Goal: Check status: Check status

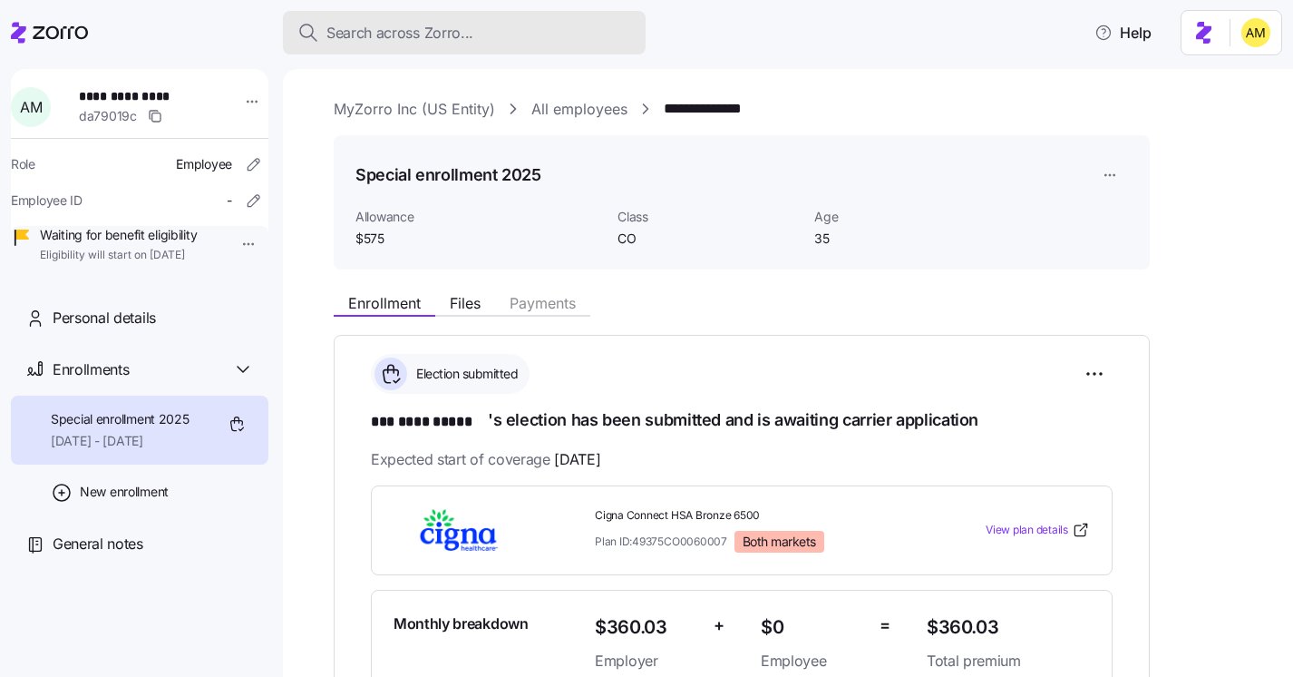
scroll to position [573, 0]
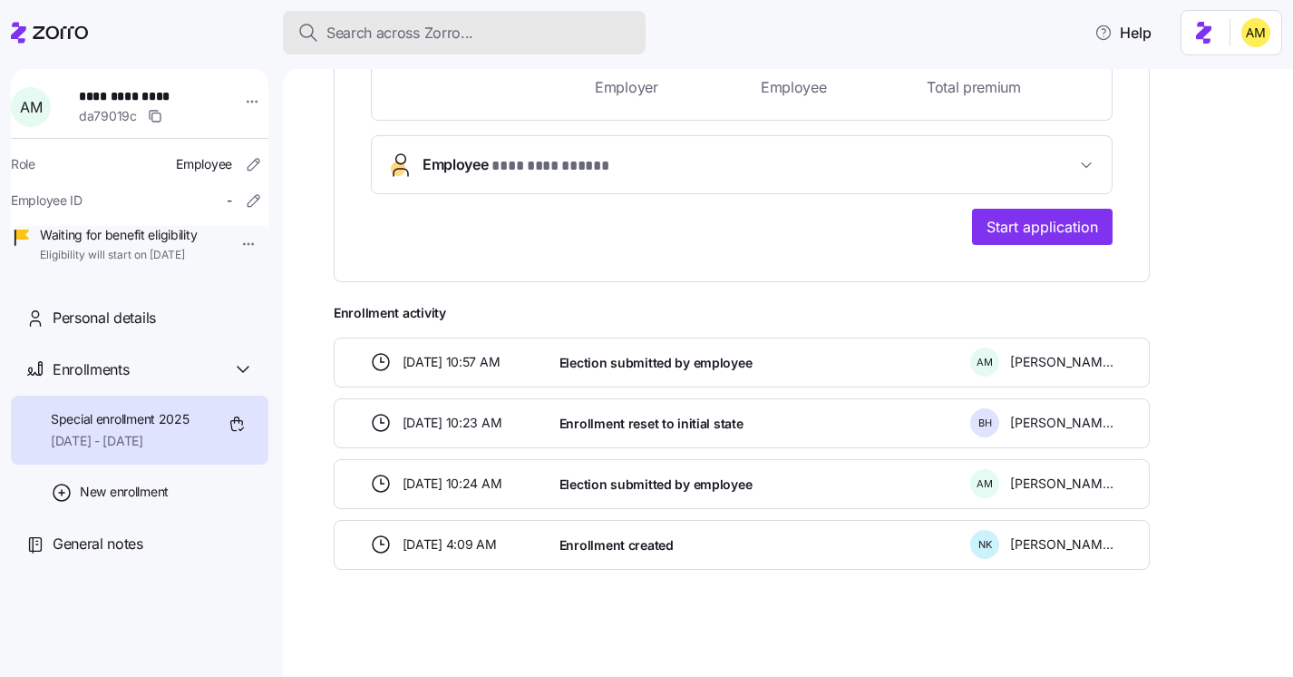
click at [379, 44] on button "Search across Zorro..." at bounding box center [464, 33] width 363 height 44
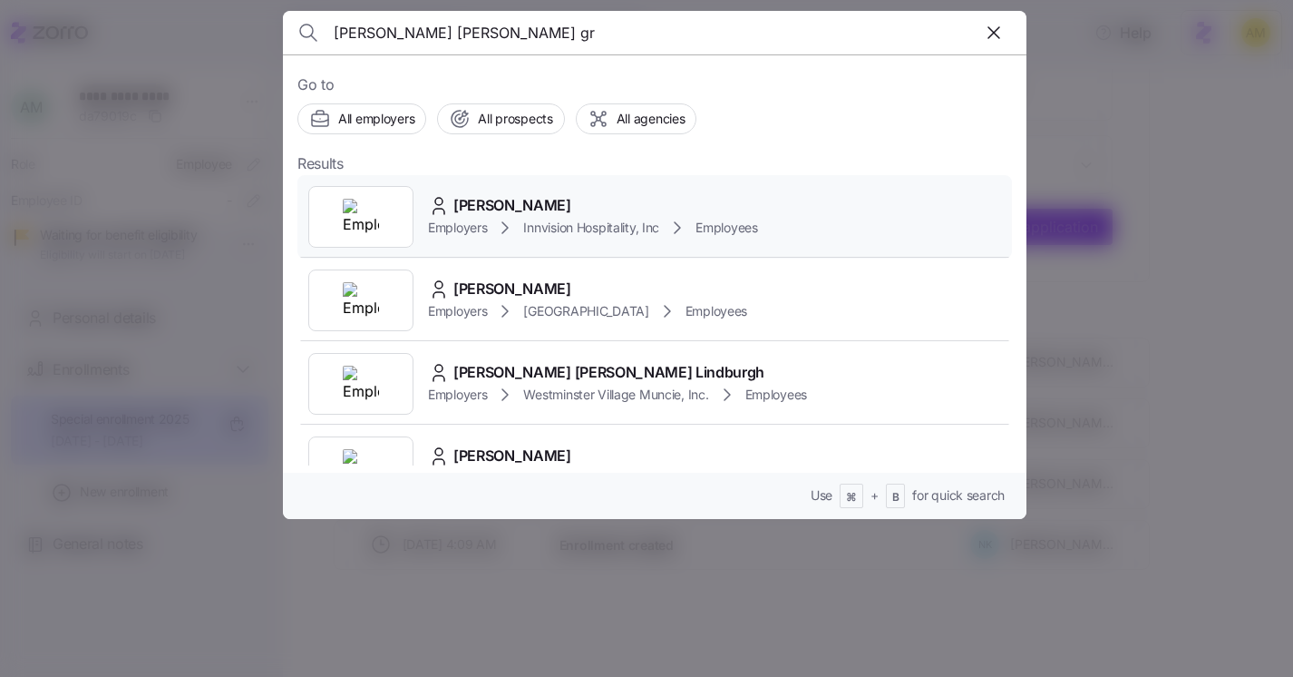
type input "[PERSON_NAME] [PERSON_NAME] gr"
click at [492, 218] on div "Employers Innvision Hospitality, Inc Employees" at bounding box center [593, 228] width 330 height 22
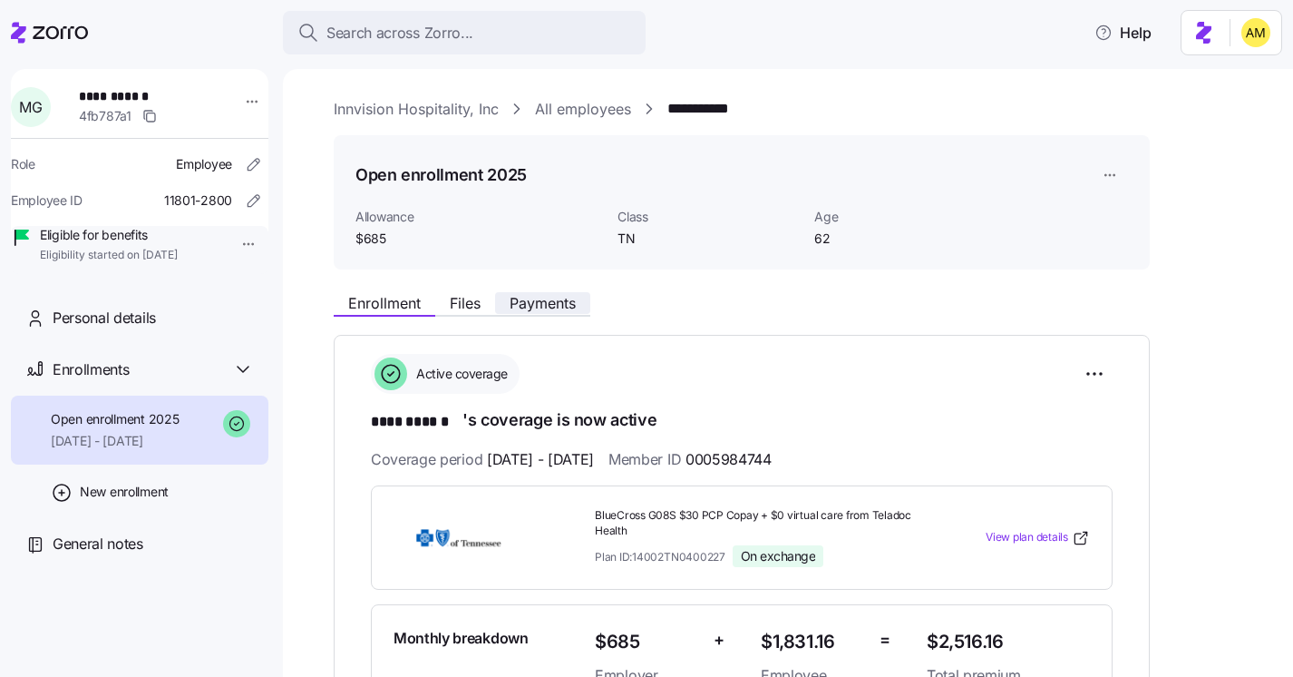
click at [540, 307] on span "Payments" at bounding box center [543, 303] width 66 height 15
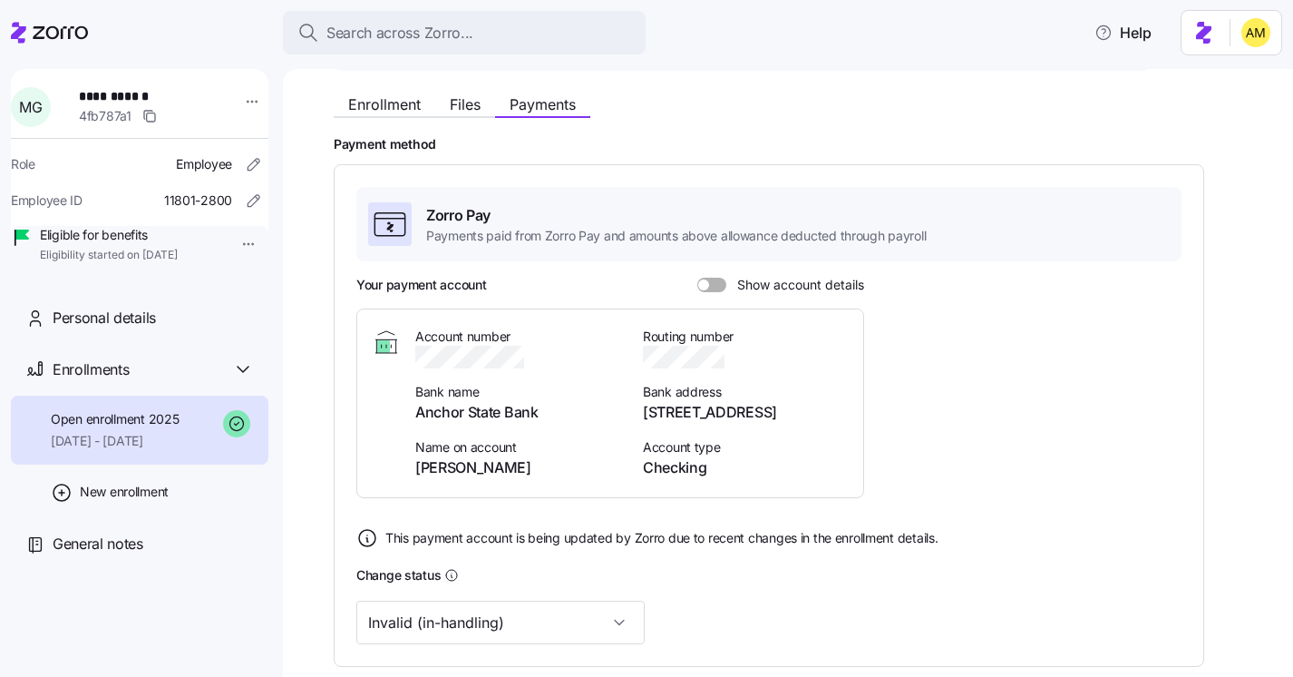
scroll to position [202, 0]
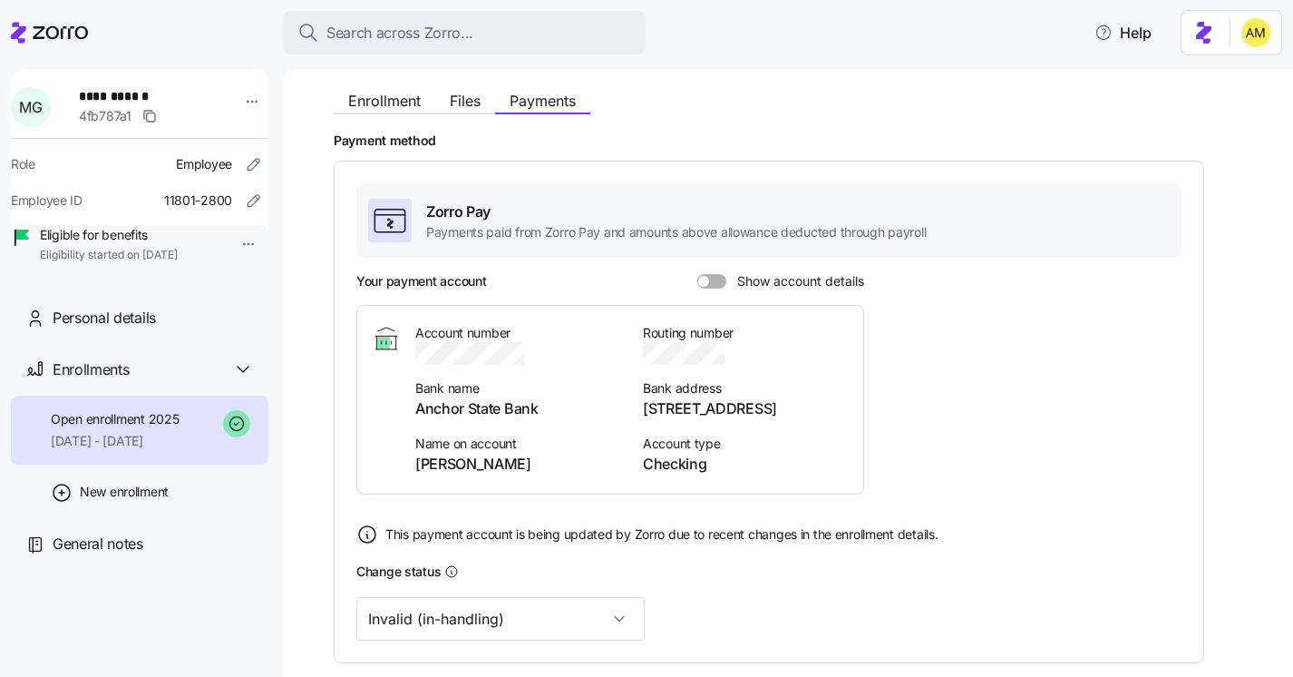
click at [698, 283] on span at bounding box center [703, 281] width 11 height 11
click at [697, 274] on input "Show account details" at bounding box center [697, 274] width 0 height 0
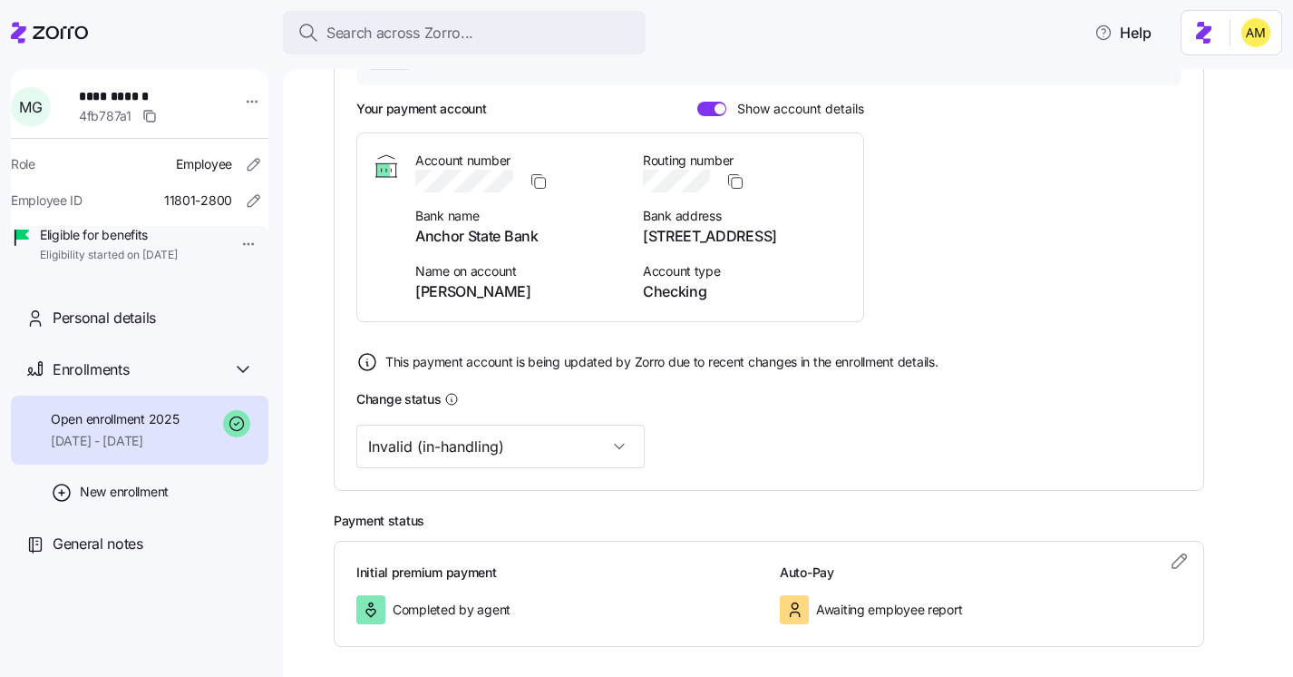
scroll to position [373, 0]
click at [561, 439] on input "Invalid (in-handling)" at bounding box center [500, 448] width 288 height 44
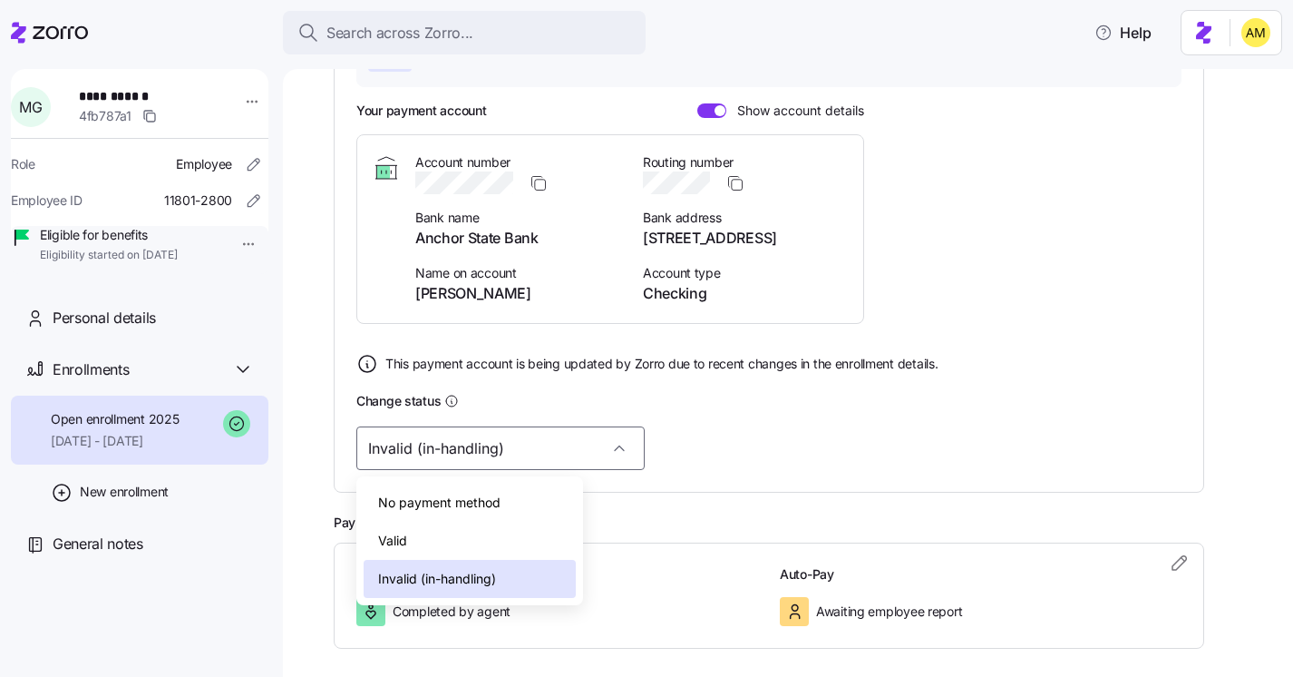
click at [527, 541] on div "Valid" at bounding box center [470, 541] width 212 height 38
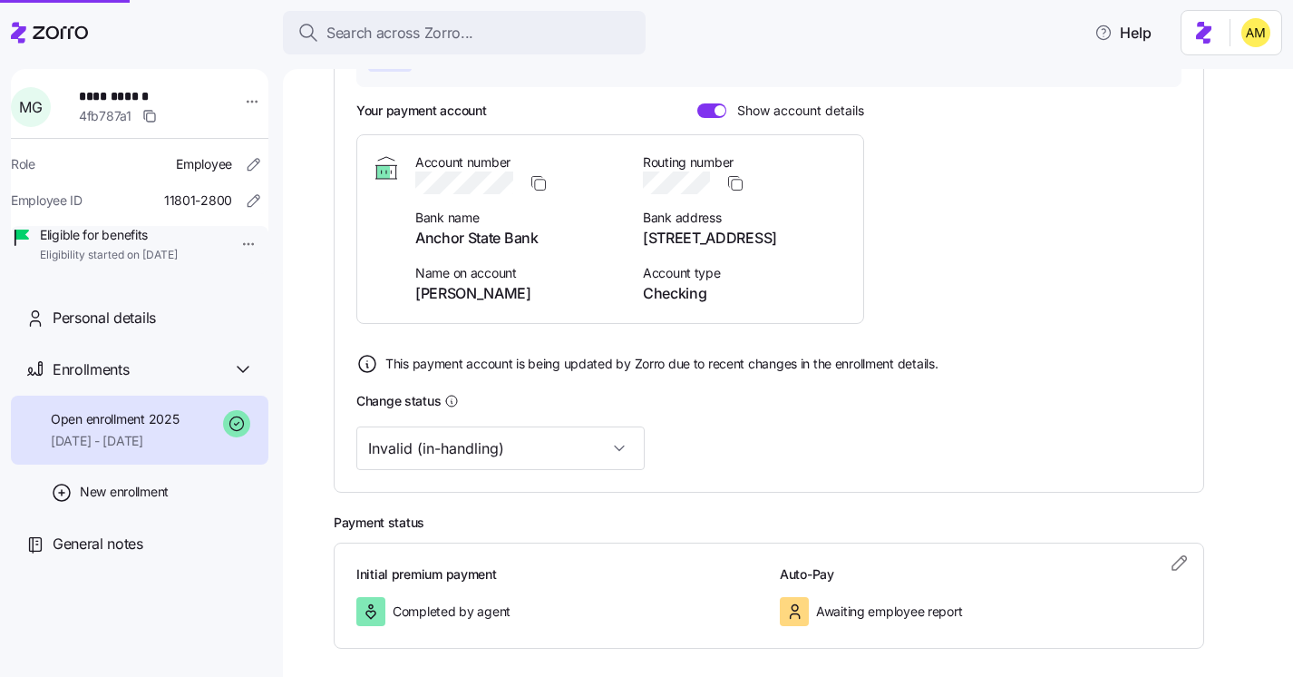
type input "Valid"
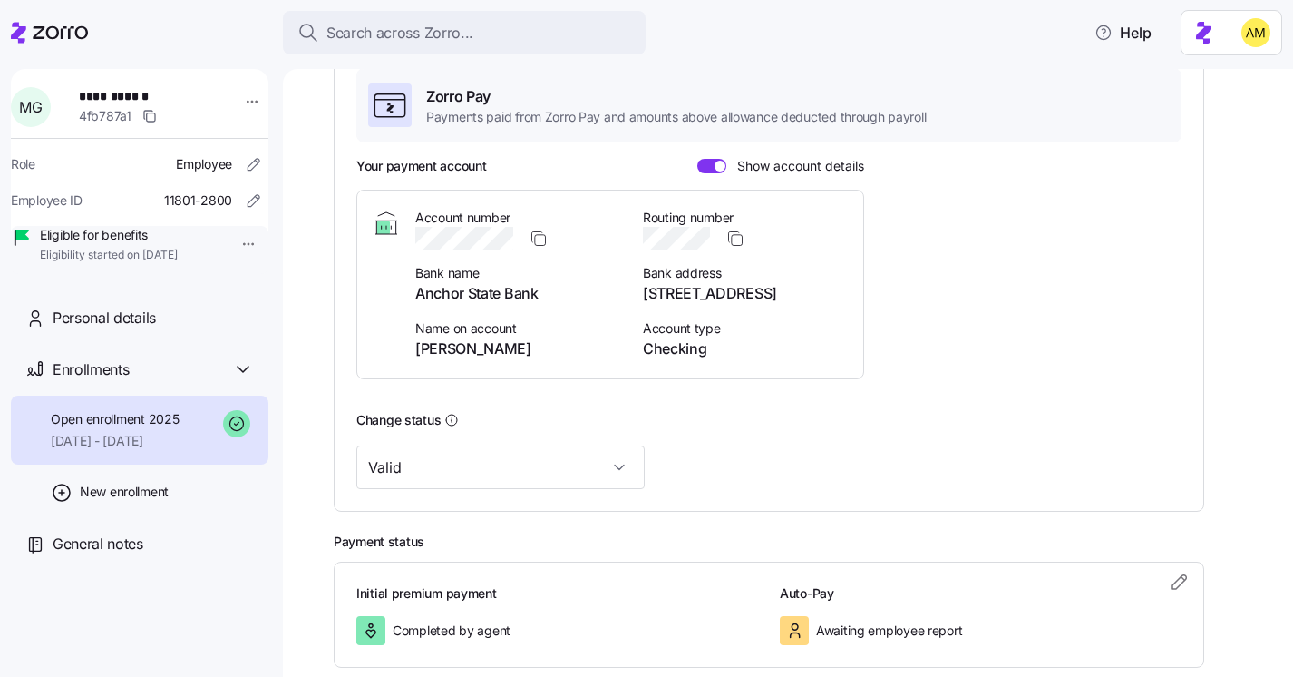
scroll to position [318, 0]
